Goal: Check status: Check status

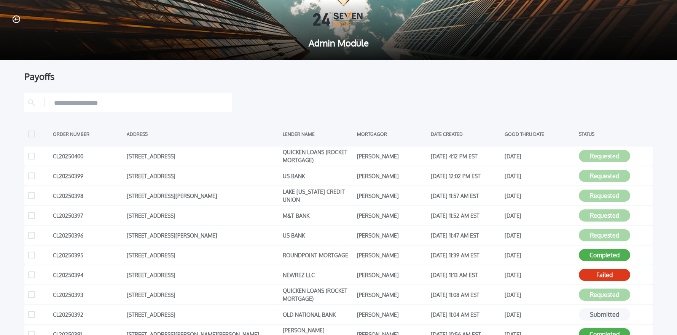
scroll to position [82, 0]
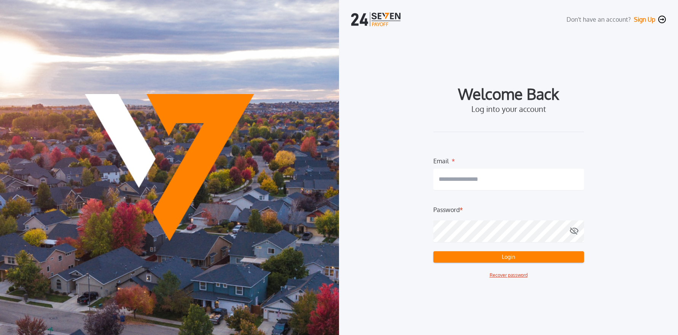
type input "**********"
click at [499, 260] on button "Login" at bounding box center [509, 256] width 151 height 11
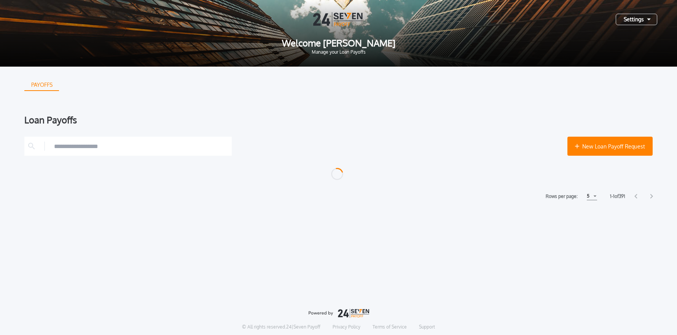
click at [639, 19] on div "Settings" at bounding box center [636, 19] width 41 height 11
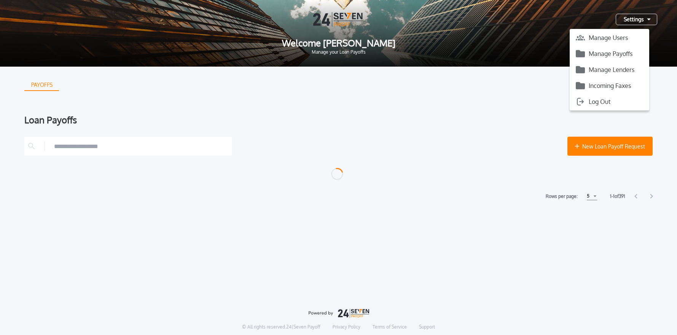
click at [616, 55] on button "Manage Payoffs" at bounding box center [610, 53] width 80 height 11
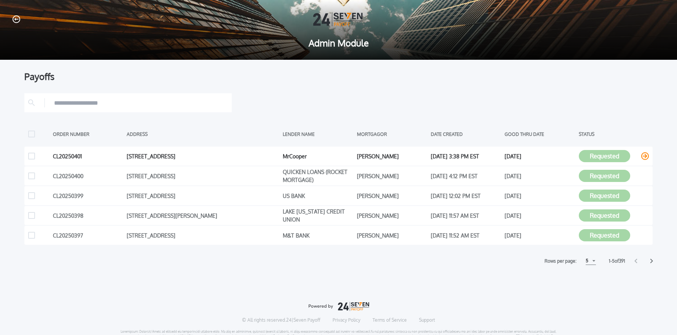
click at [644, 157] on icon at bounding box center [646, 156] width 8 height 8
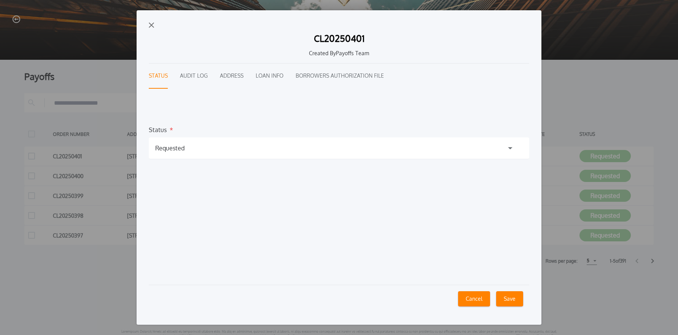
click at [229, 153] on div "Requested" at bounding box center [339, 147] width 381 height 21
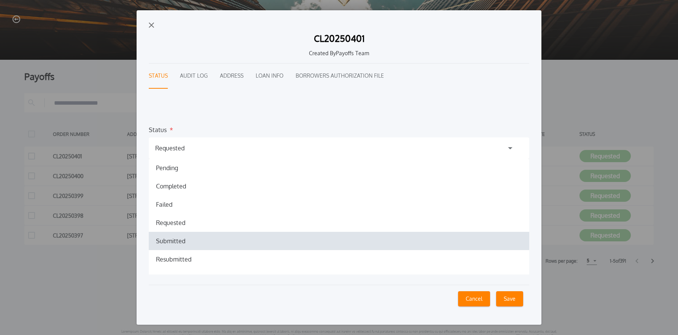
click at [176, 245] on h1 "Submitted" at bounding box center [170, 240] width 41 height 9
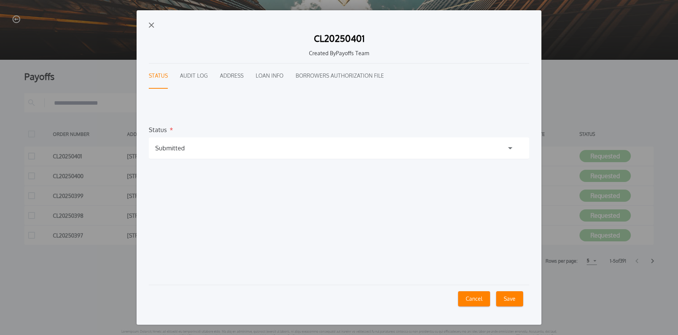
click at [506, 299] on button "Save" at bounding box center [509, 298] width 27 height 15
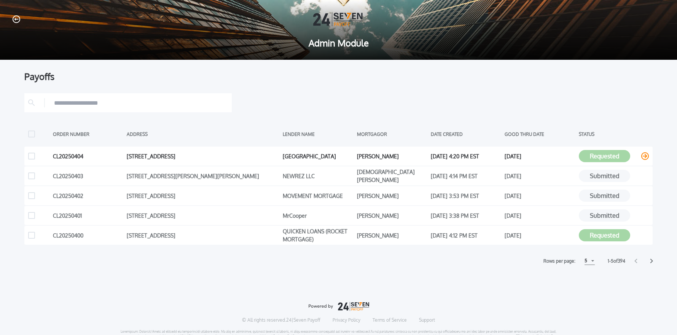
click at [645, 155] on icon at bounding box center [646, 156] width 8 height 8
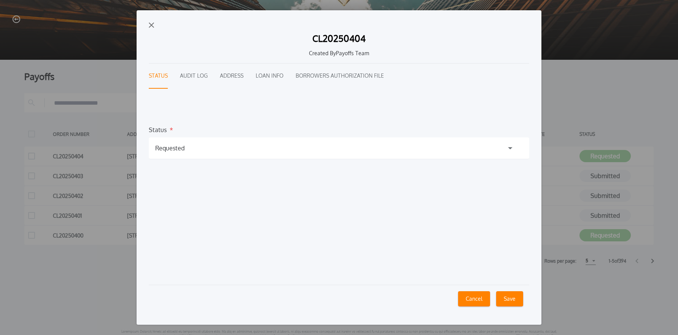
drag, startPoint x: 197, startPoint y: 77, endPoint x: 195, endPoint y: 94, distance: 17.6
click at [197, 77] on button "Audit Log" at bounding box center [194, 76] width 28 height 25
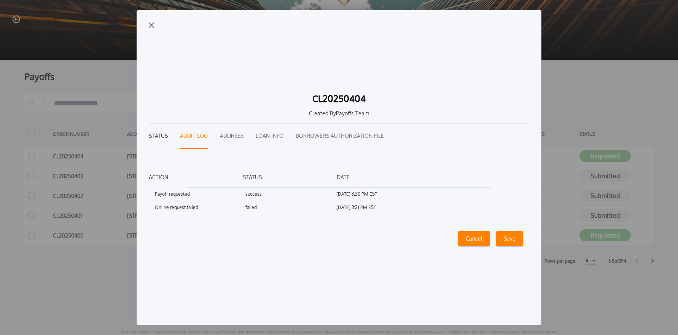
click at [162, 138] on button "Status" at bounding box center [158, 136] width 19 height 25
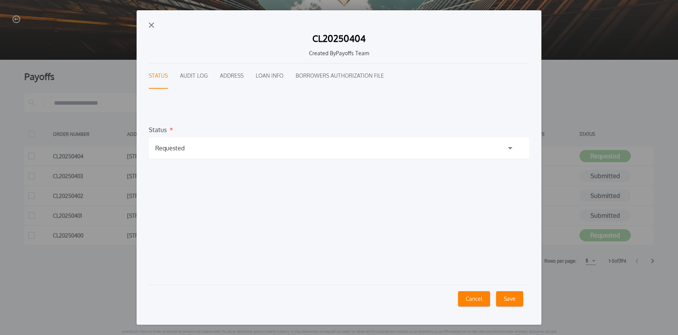
click at [176, 151] on div "Requested" at bounding box center [169, 148] width 29 height 9
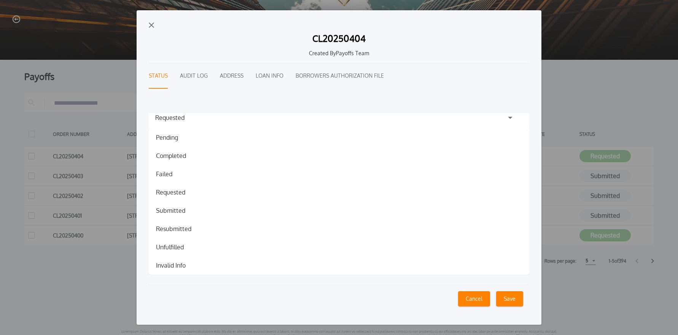
click at [174, 262] on h1 "Invalid Info" at bounding box center [171, 265] width 42 height 9
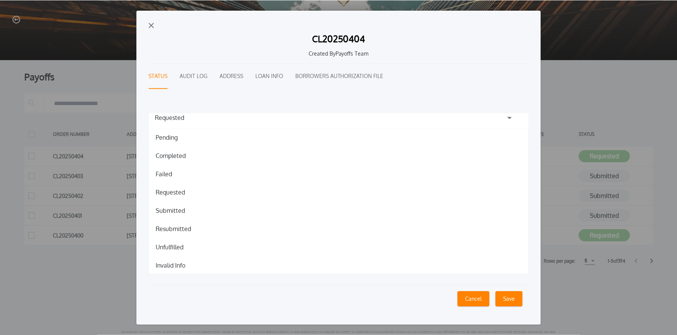
scroll to position [3, 0]
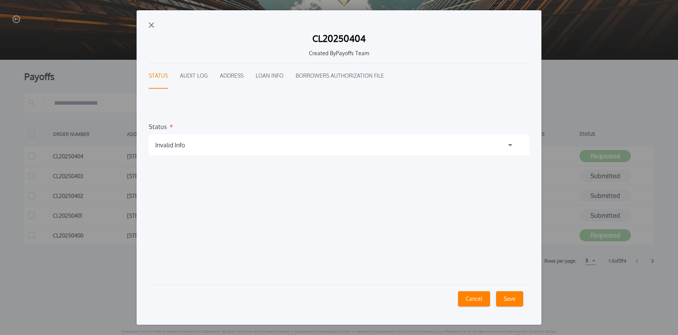
click at [509, 298] on button "Save" at bounding box center [509, 298] width 27 height 15
